Goal: Find contact information: Find contact information

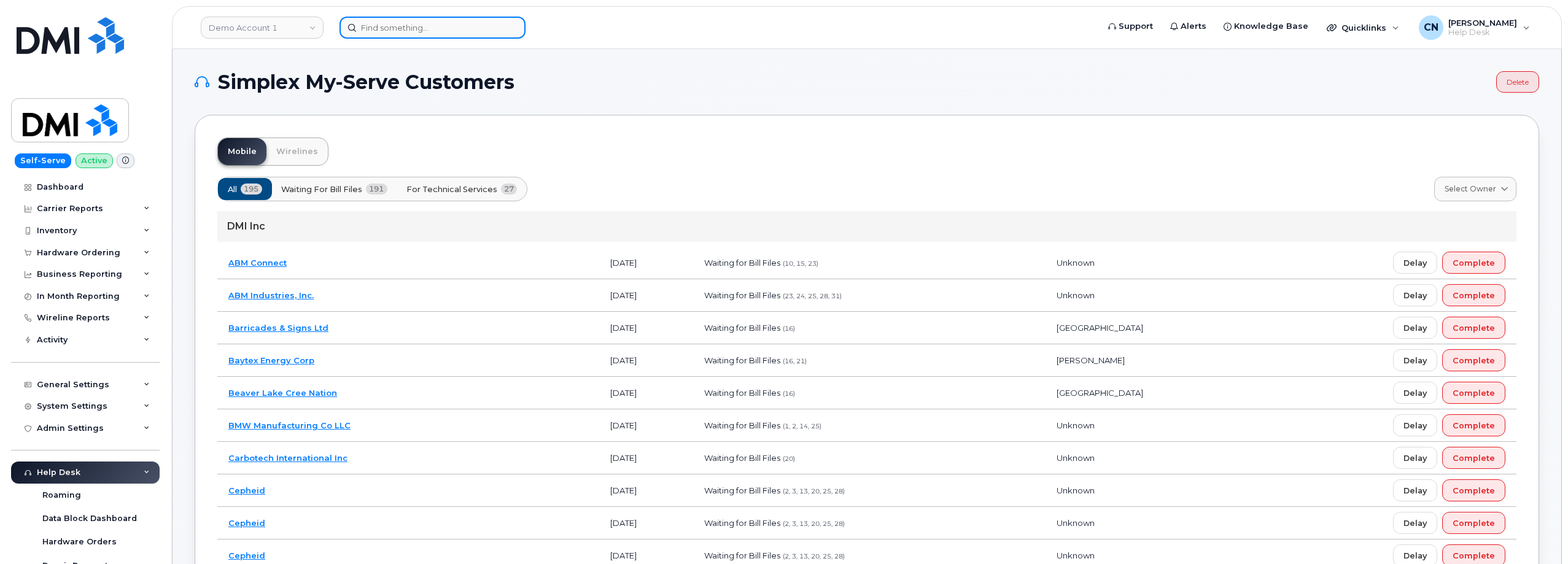
click at [382, 32] on input at bounding box center [432, 28] width 186 height 22
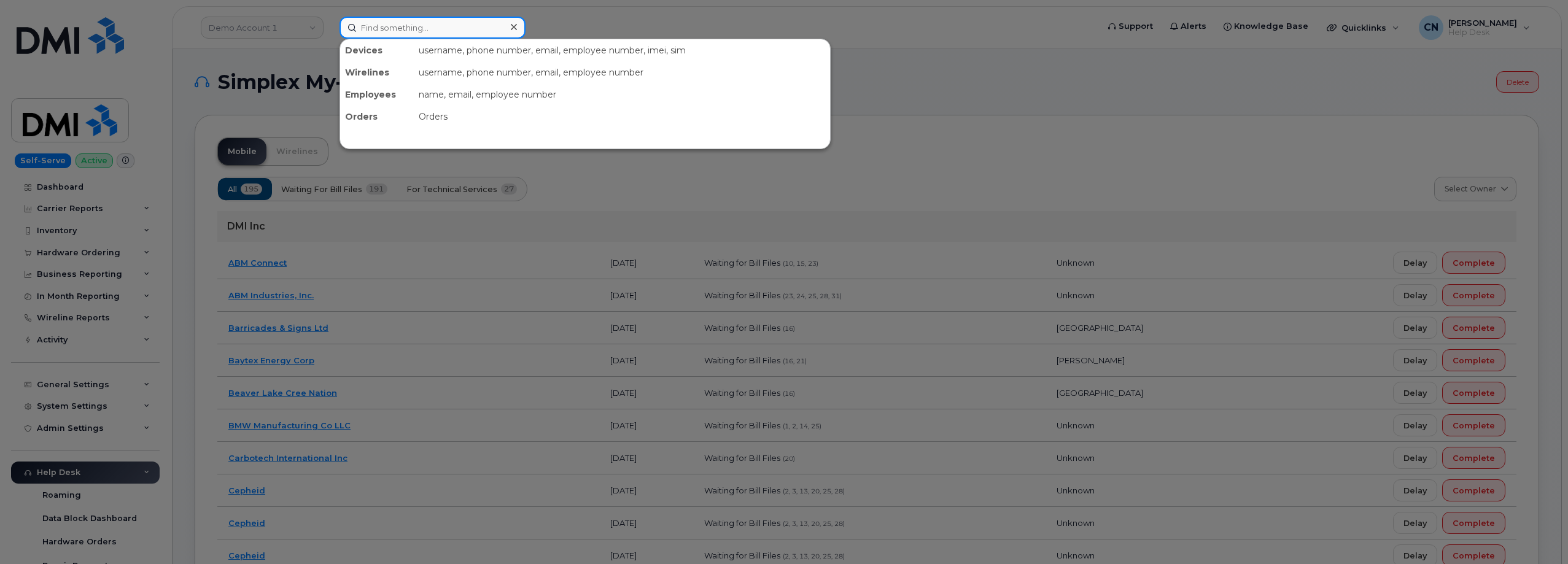
paste input "7809143981"
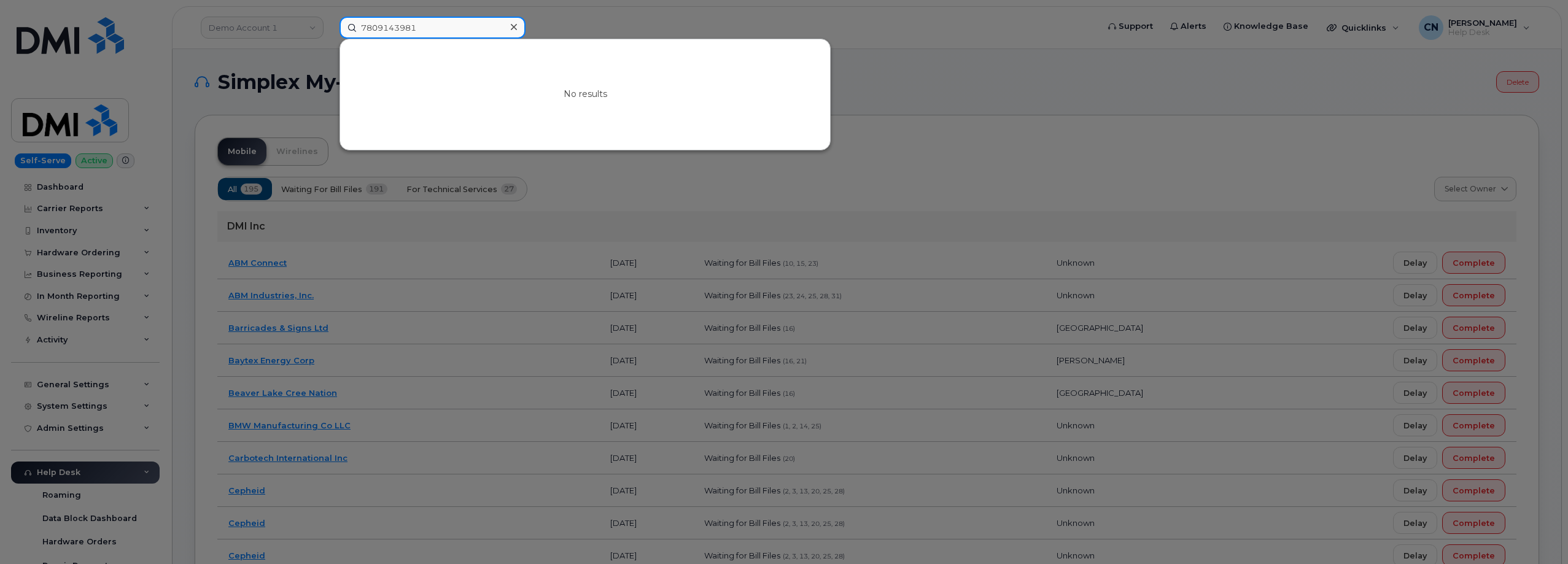
type input "7809143981"
click at [278, 68] on div at bounding box center [784, 282] width 1568 height 564
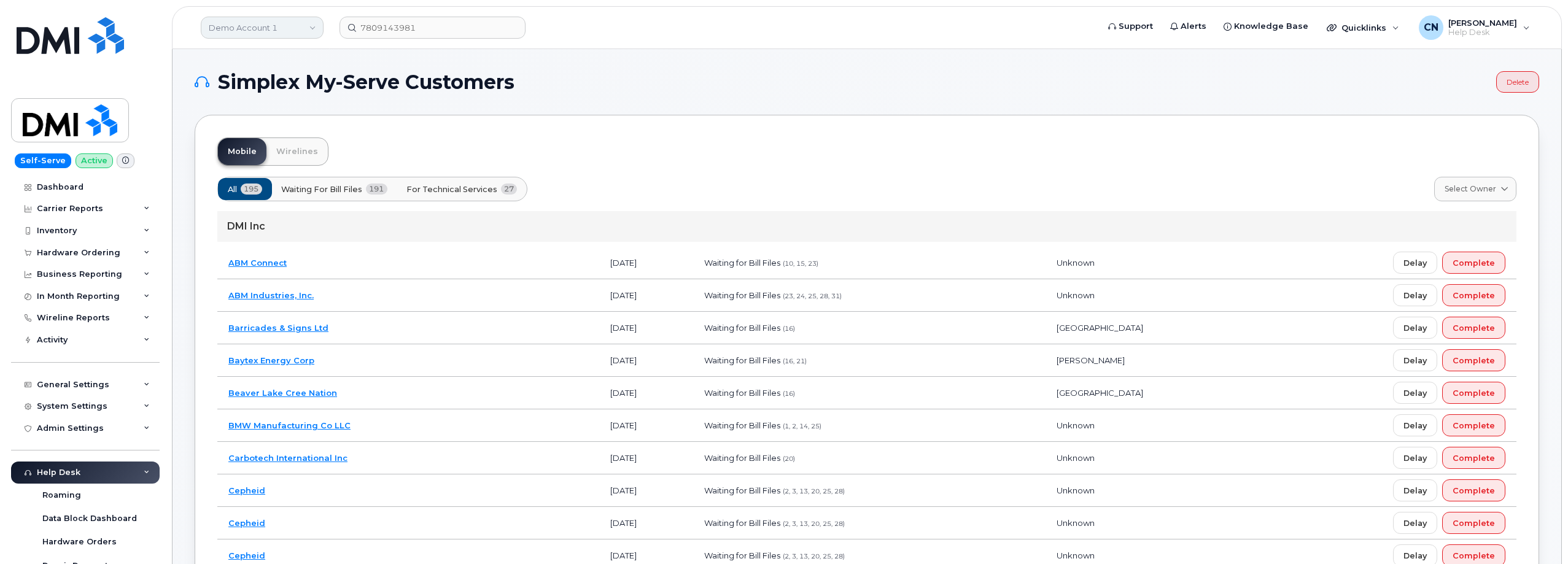
click at [275, 32] on link "Demo Account 1" at bounding box center [262, 28] width 123 height 22
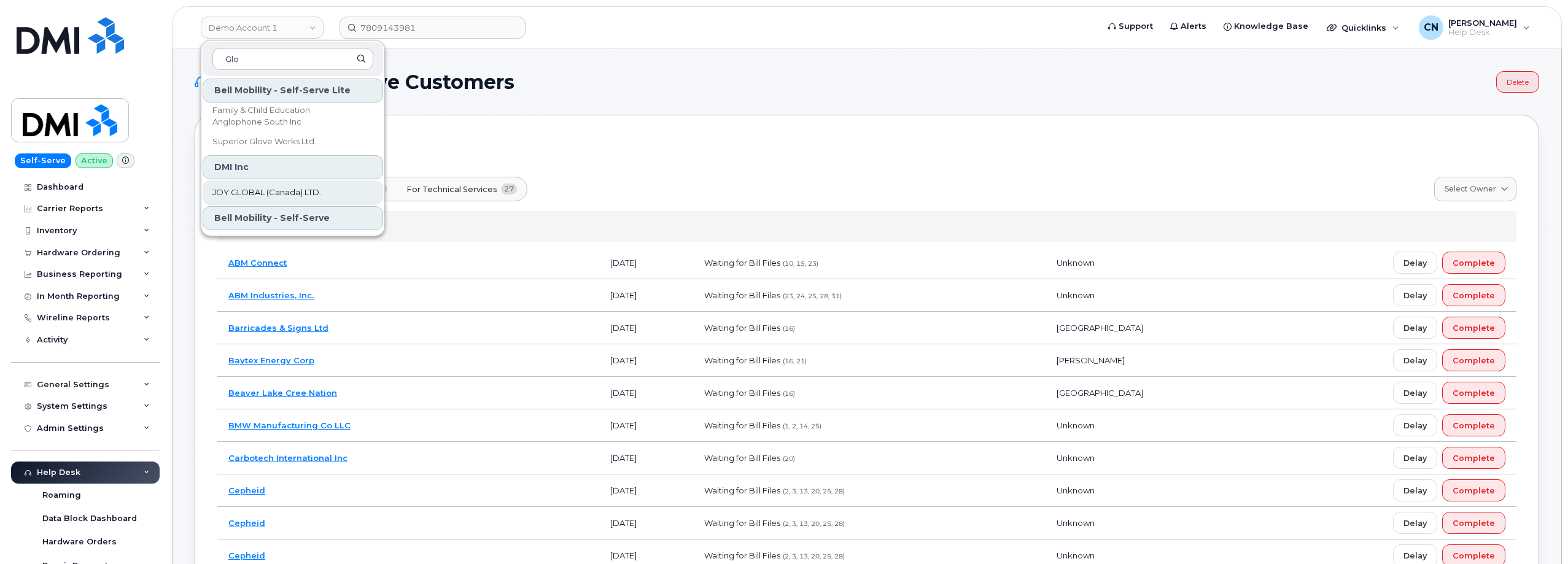
type input "Glo"
click at [247, 189] on span "JOY GLOBAL (Canada) LTD." at bounding box center [267, 193] width 109 height 12
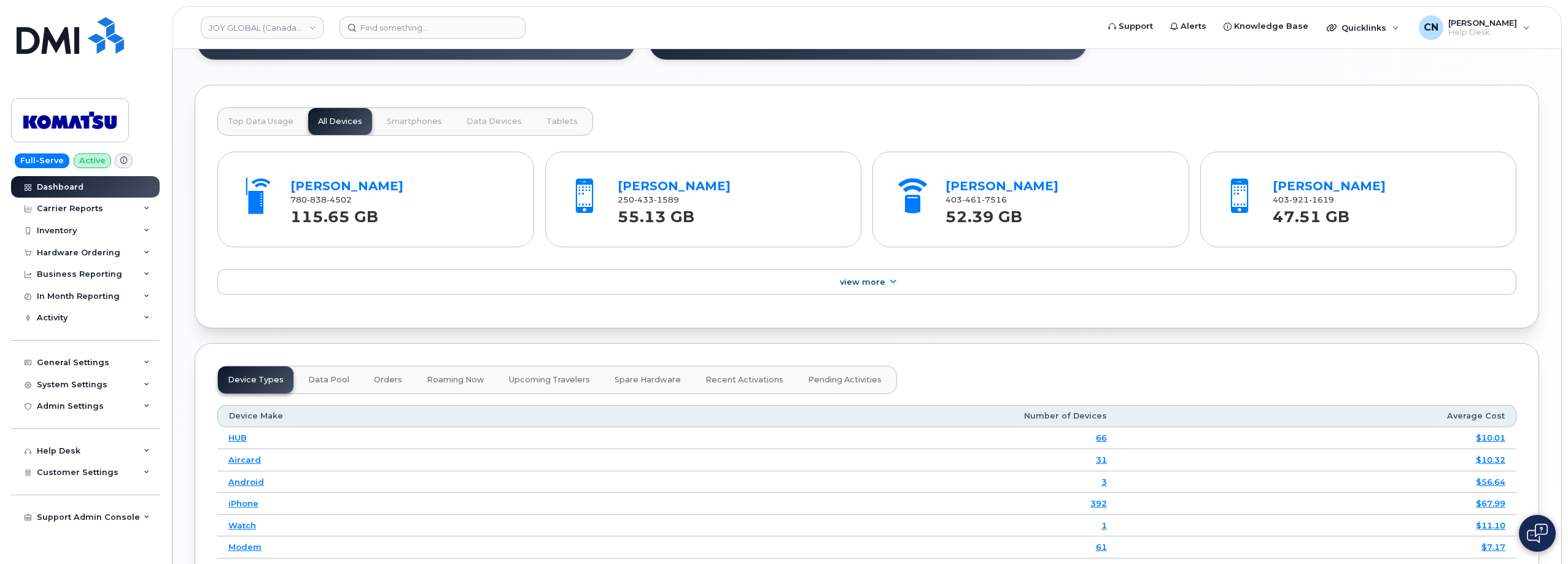
scroll to position [1043, 0]
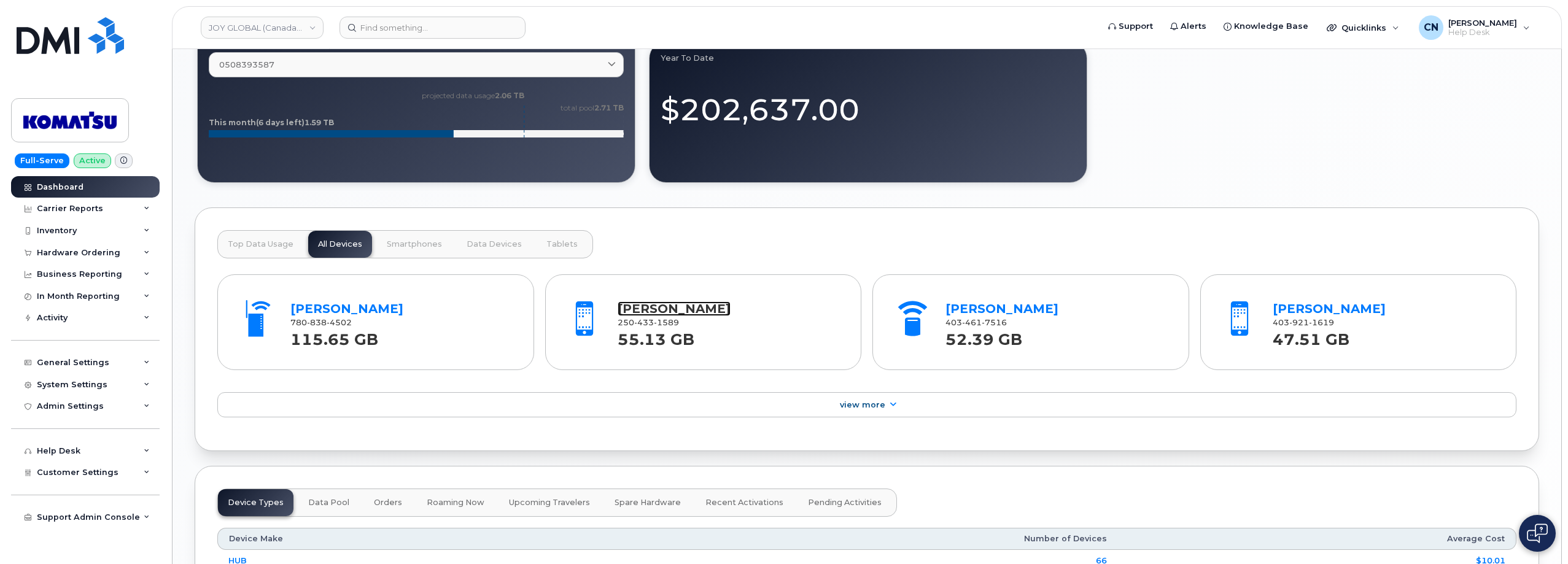
click at [686, 307] on link "Ben Basaraba" at bounding box center [674, 309] width 113 height 15
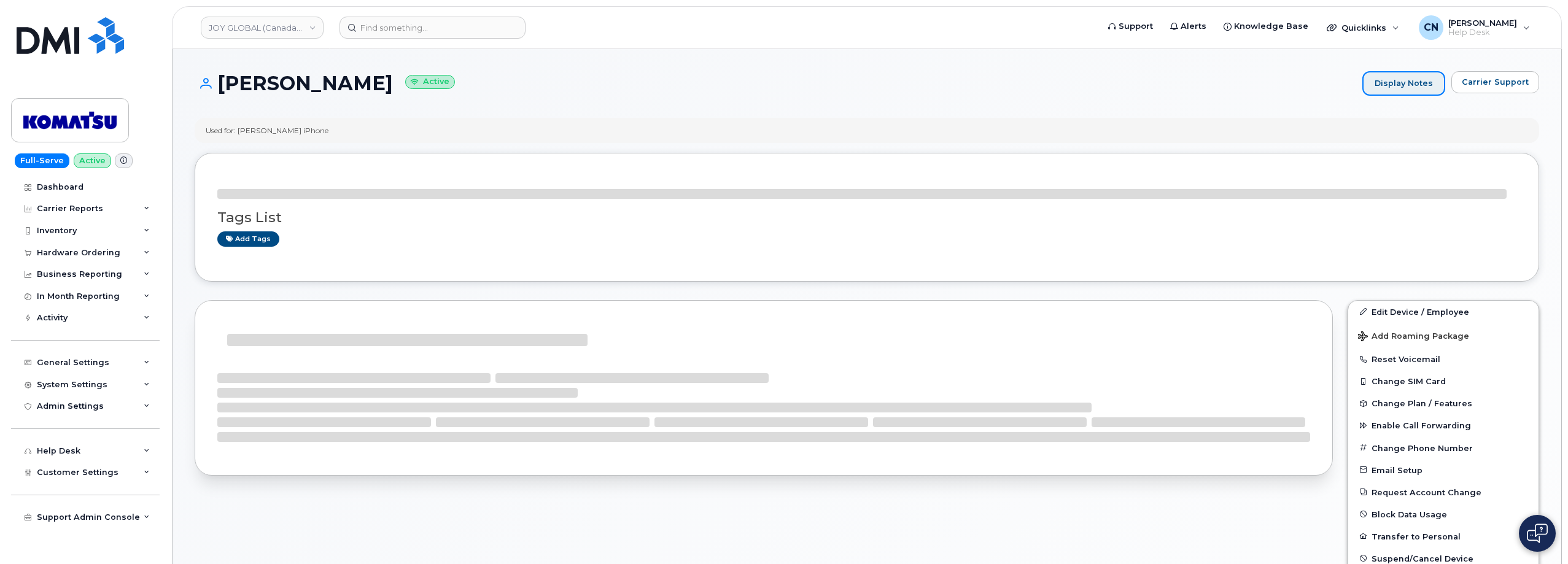
click at [1401, 78] on link "Display Notes" at bounding box center [1404, 83] width 83 height 25
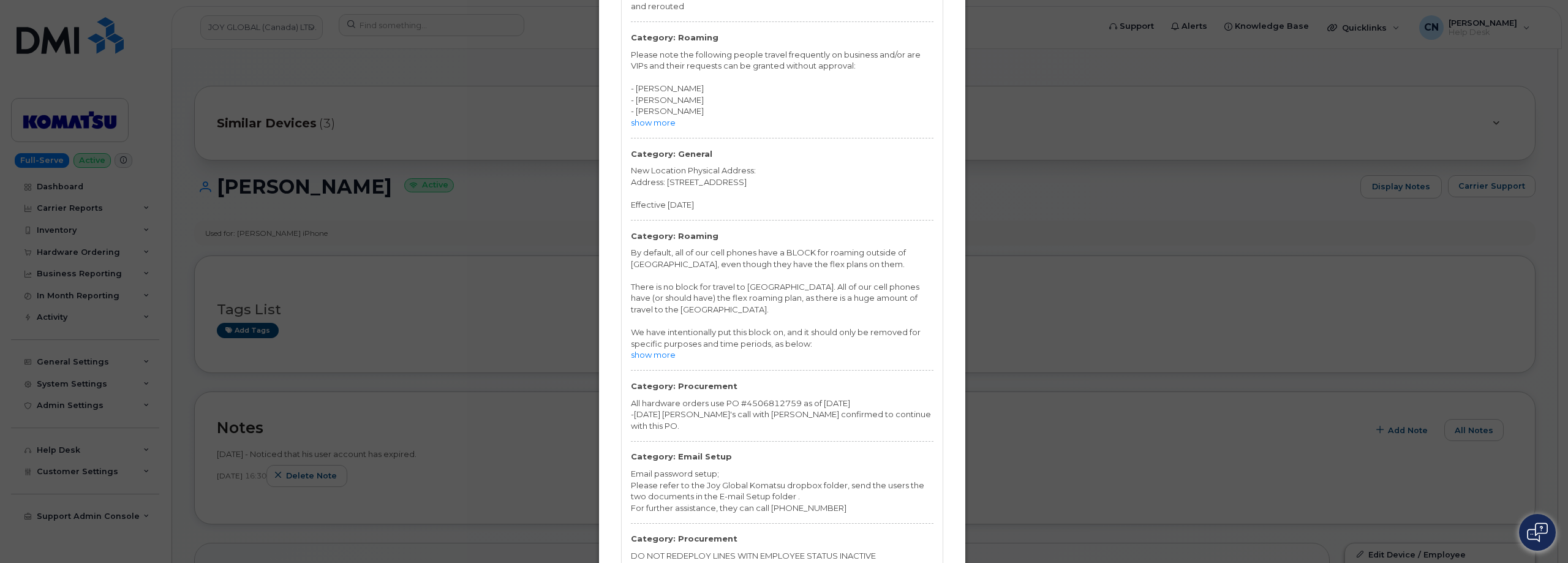
scroll to position [999, 0]
drag, startPoint x: 779, startPoint y: 445, endPoint x: 842, endPoint y: 444, distance: 63.0
click at [842, 501] on div "For further assistance, they can call 1-855-387-3117" at bounding box center [782, 507] width 303 height 12
copy div "855-387-3117"
